Goal: Task Accomplishment & Management: Use online tool/utility

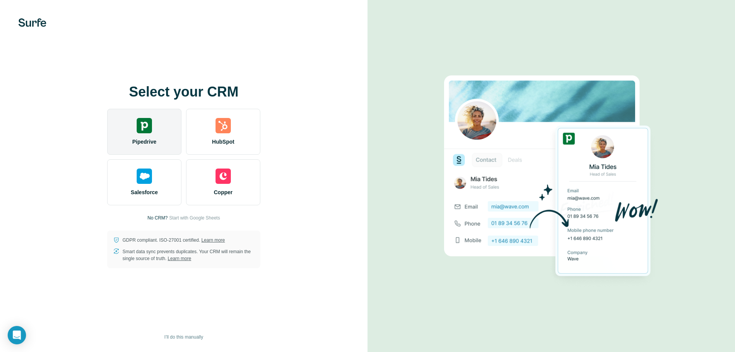
click at [139, 122] on img at bounding box center [144, 125] width 15 height 15
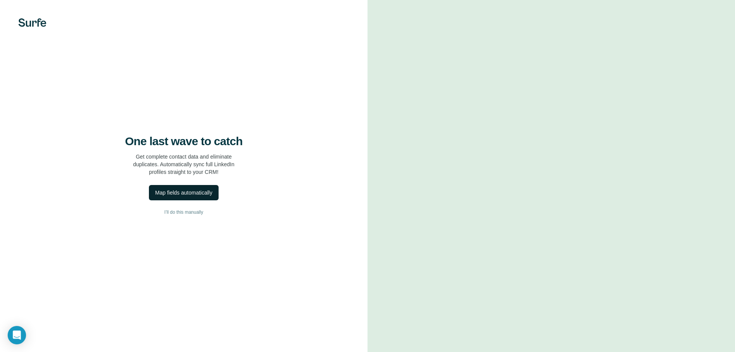
click at [201, 194] on div "Map fields automatically" at bounding box center [183, 193] width 57 height 8
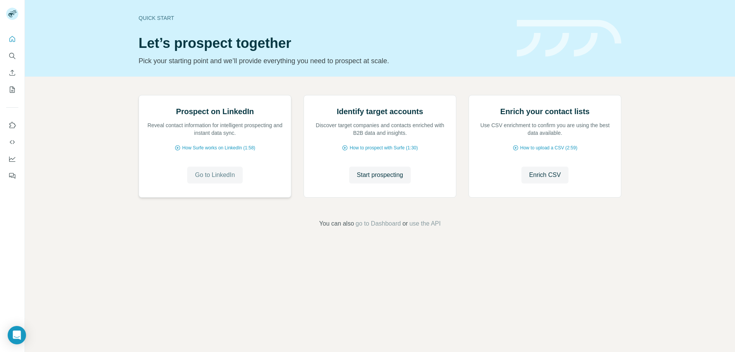
click at [210, 179] on span "Go to LinkedIn" at bounding box center [215, 174] width 40 height 9
